Goal: Transaction & Acquisition: Subscribe to service/newsletter

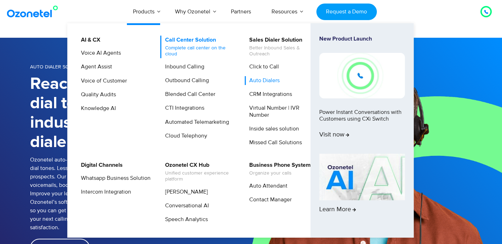
click at [189, 48] on span "Complete call center on the cloud" at bounding box center [200, 51] width 70 height 12
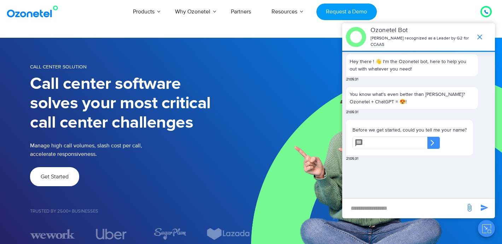
click at [57, 177] on span "Get Started" at bounding box center [55, 177] width 28 height 6
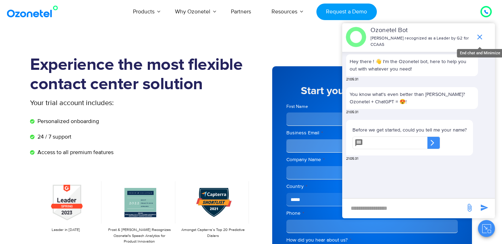
click at [477, 39] on icon "end chat or minimize" at bounding box center [479, 37] width 5 height 5
